Goal: Task Accomplishment & Management: Complete application form

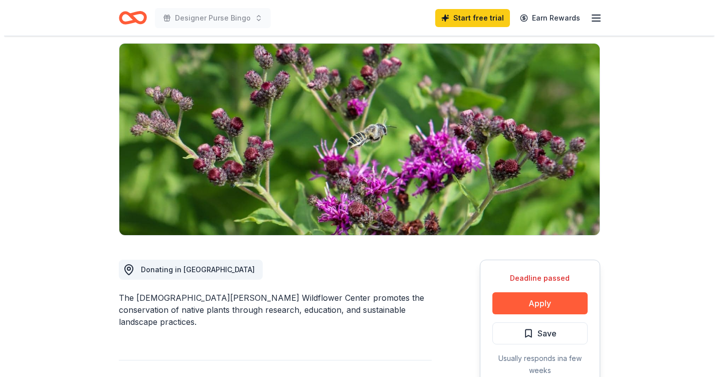
scroll to position [100, 0]
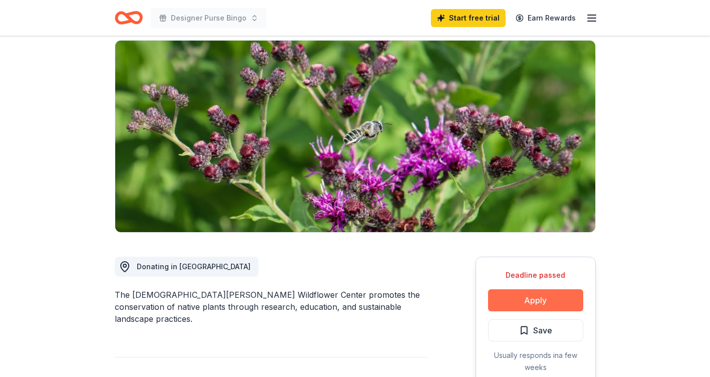
click at [523, 289] on button "Apply" at bounding box center [535, 300] width 95 height 22
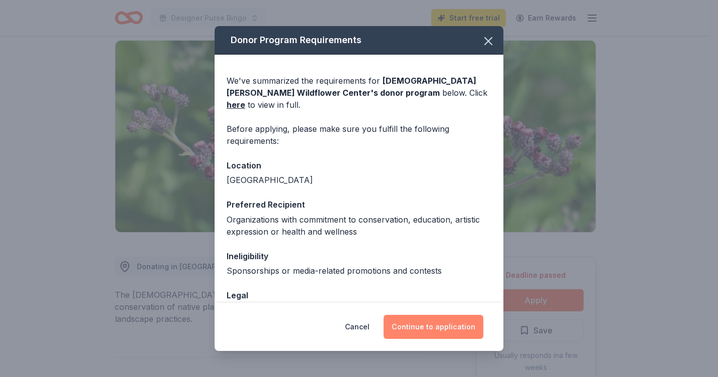
click at [427, 326] on button "Continue to application" at bounding box center [434, 327] width 100 height 24
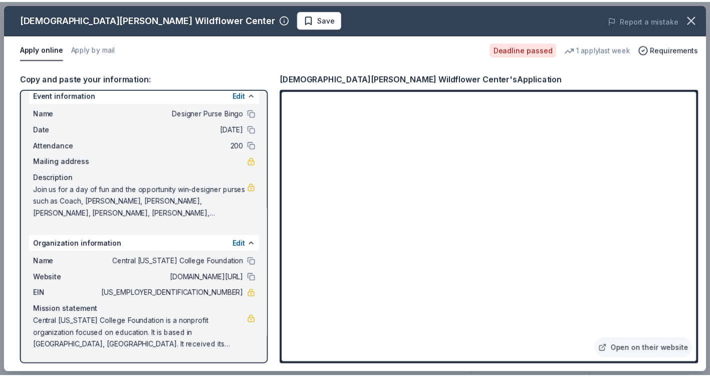
scroll to position [0, 0]
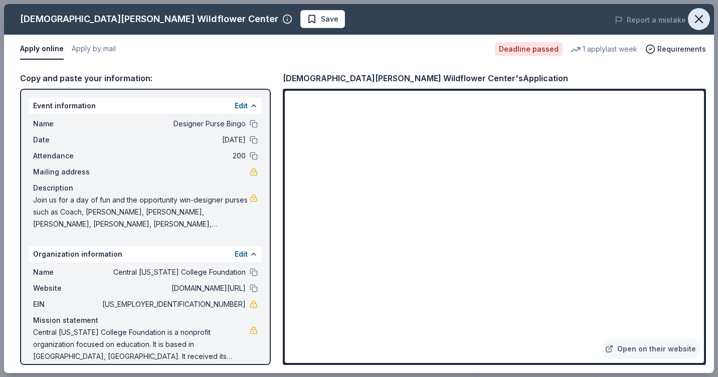
click at [694, 19] on icon "button" at bounding box center [699, 19] width 14 height 14
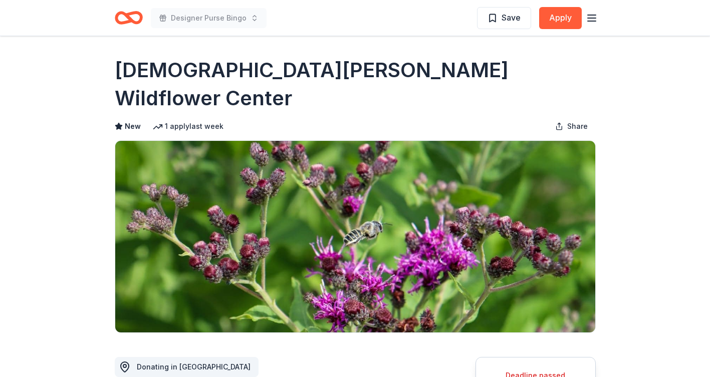
click at [592, 19] on icon "button" at bounding box center [592, 18] width 12 height 12
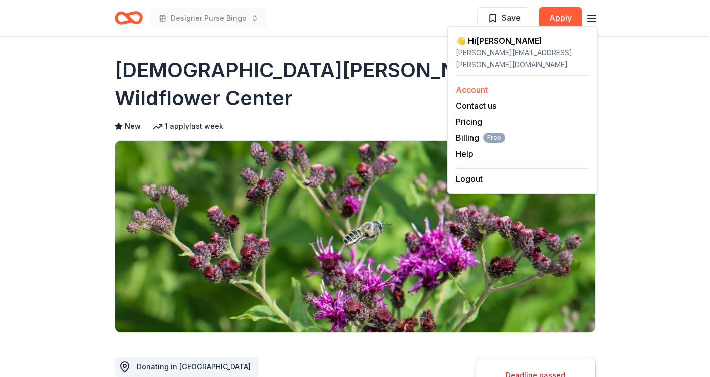
click at [475, 85] on link "Account" at bounding box center [472, 90] width 32 height 10
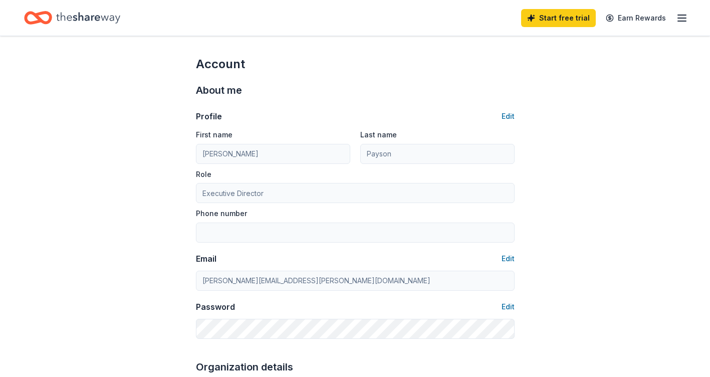
click at [683, 17] on icon "button" at bounding box center [682, 18] width 12 height 12
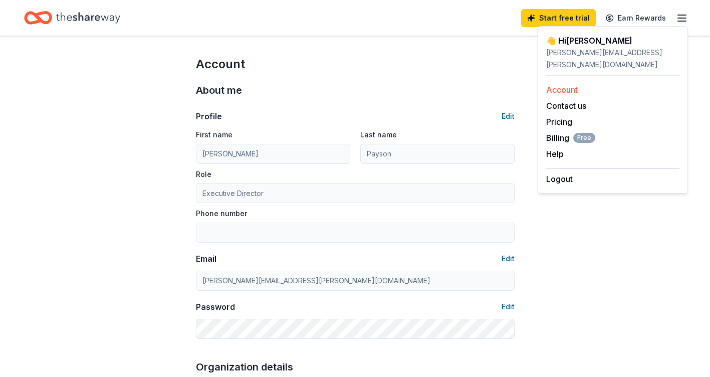
click at [555, 85] on link "Account" at bounding box center [563, 90] width 32 height 10
click at [684, 16] on icon "button" at bounding box center [682, 18] width 12 height 12
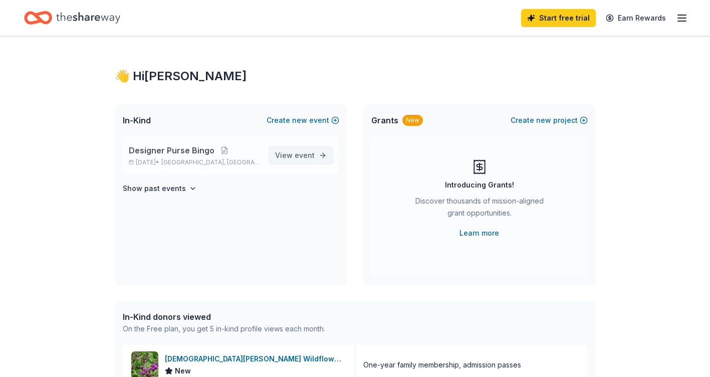
click at [299, 157] on span "event" at bounding box center [305, 155] width 20 height 9
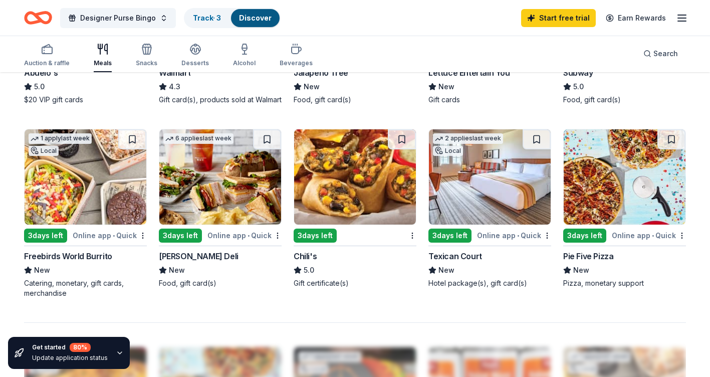
scroll to position [623, 0]
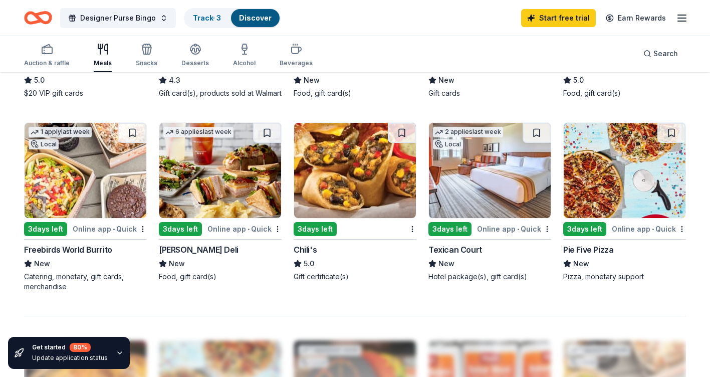
click at [175, 236] on div "3 days left" at bounding box center [180, 229] width 43 height 14
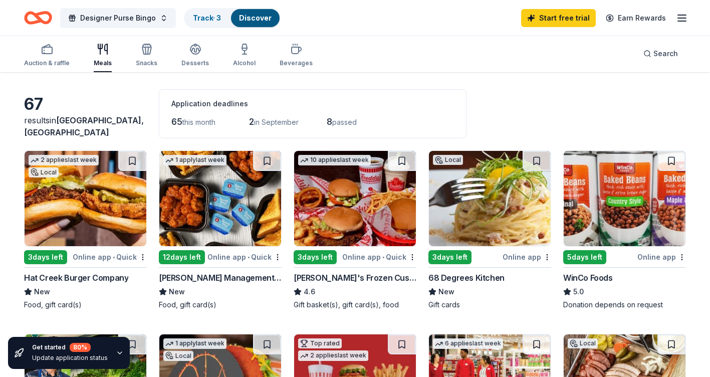
scroll to position [0, 0]
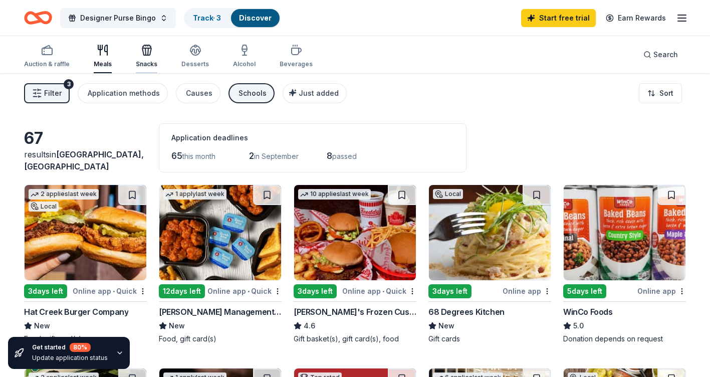
click at [146, 57] on div "Snacks" at bounding box center [147, 56] width 22 height 24
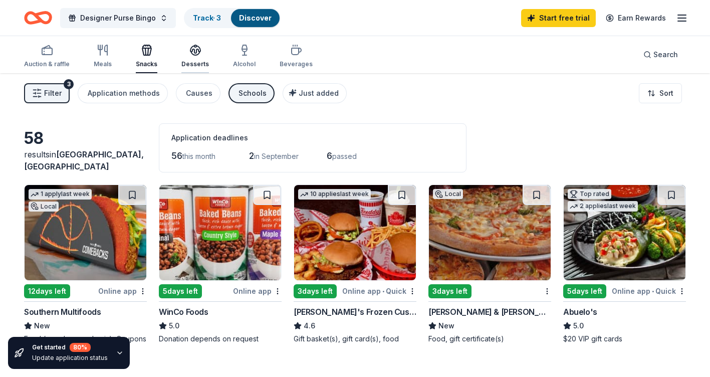
click at [194, 56] on div "Desserts" at bounding box center [195, 56] width 28 height 24
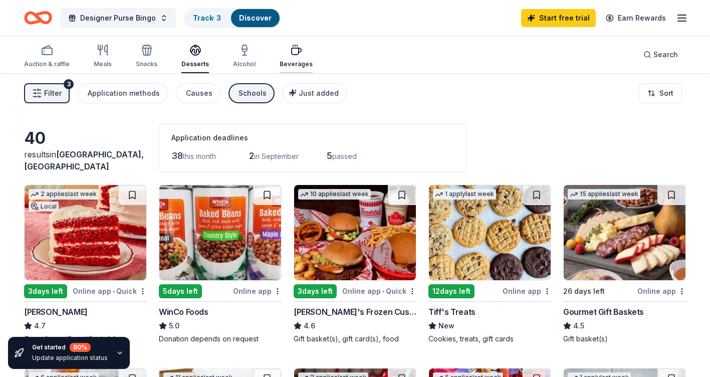
click at [288, 57] on div "Beverages" at bounding box center [296, 56] width 33 height 24
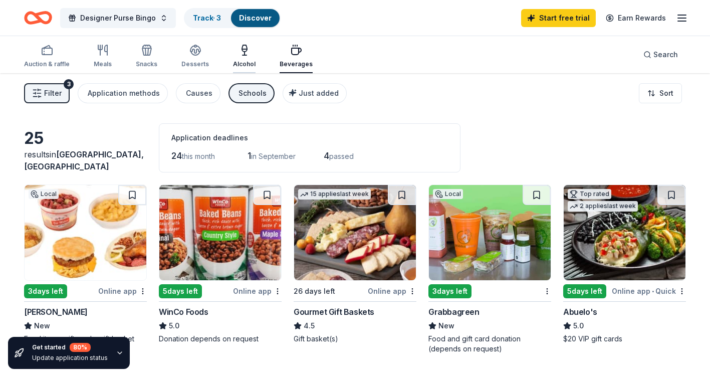
click at [236, 57] on div "Alcohol" at bounding box center [244, 56] width 23 height 24
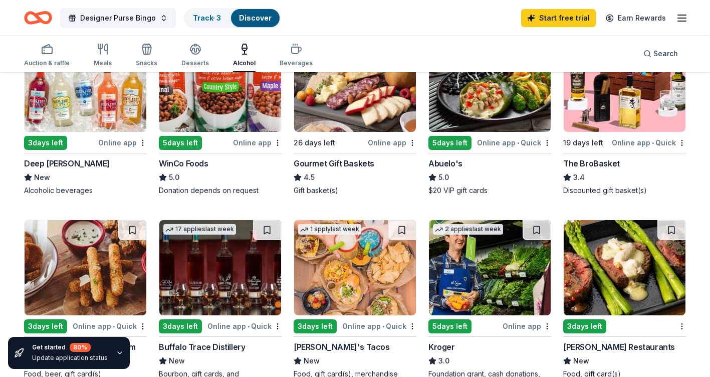
scroll to position [201, 0]
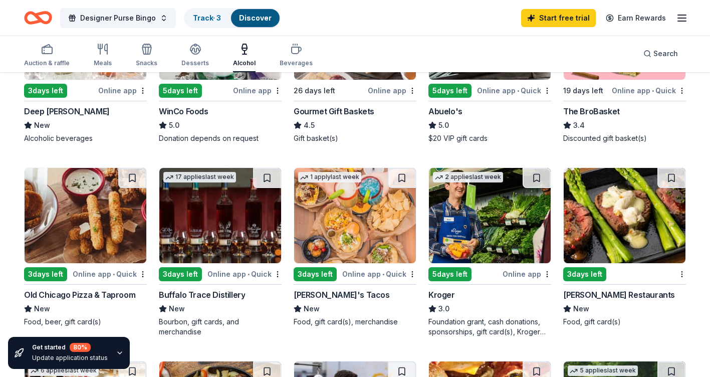
click at [641, 215] on img at bounding box center [625, 215] width 122 height 95
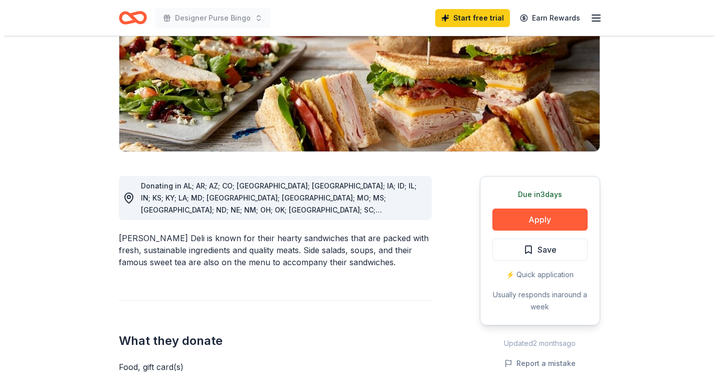
scroll to position [150, 0]
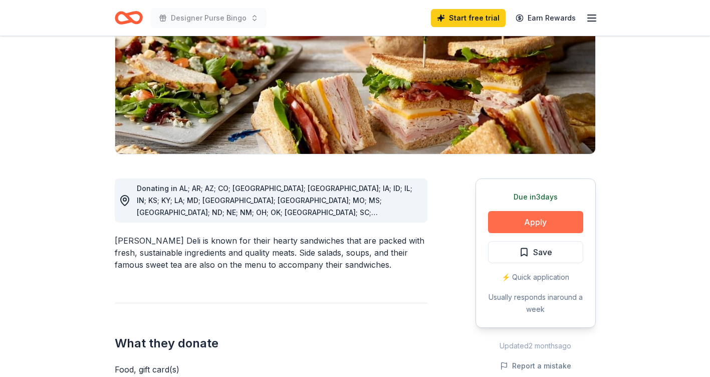
click at [529, 221] on button "Apply" at bounding box center [535, 222] width 95 height 22
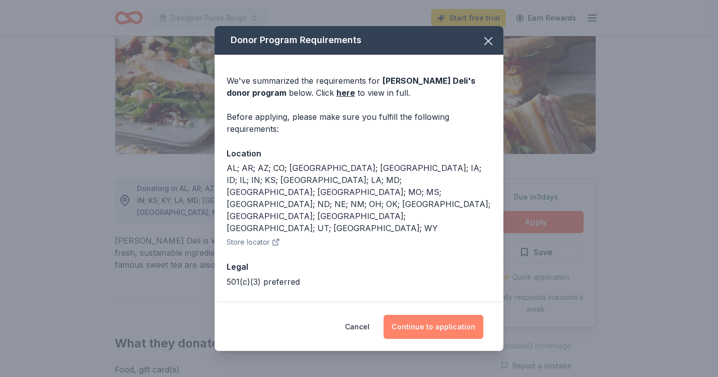
click at [447, 323] on button "Continue to application" at bounding box center [434, 327] width 100 height 24
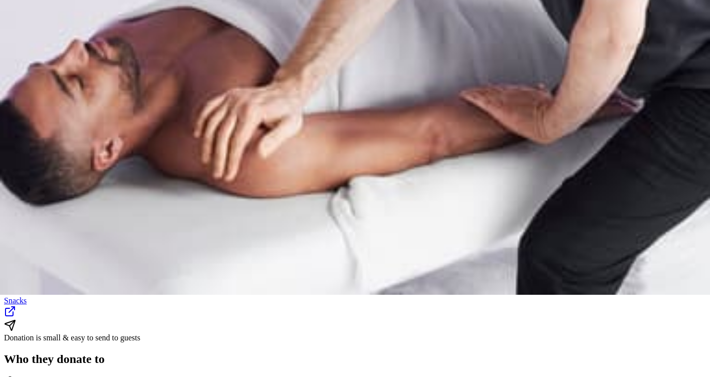
scroll to position [100, 0]
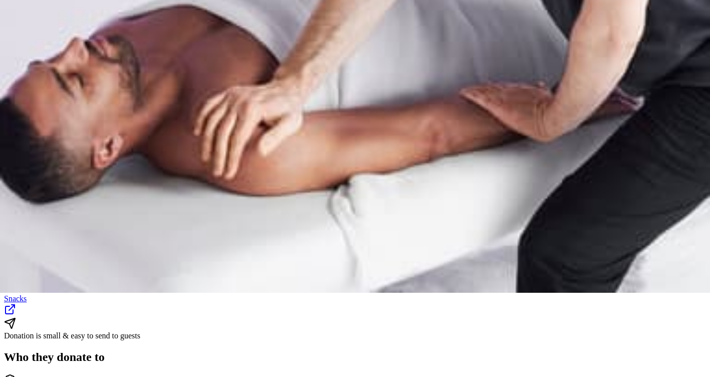
scroll to position [150, 0]
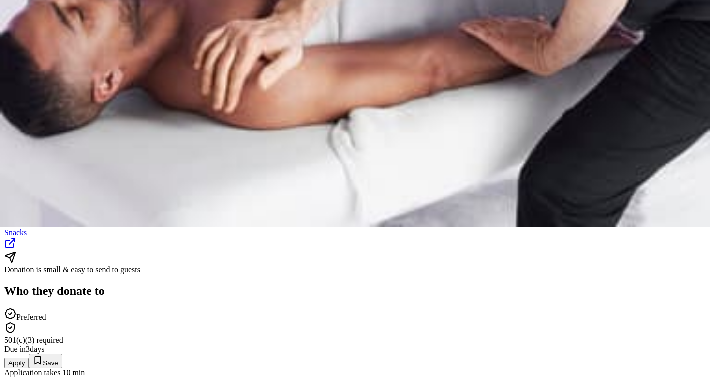
click at [29, 358] on button "Apply" at bounding box center [16, 363] width 25 height 11
